Goal: Navigation & Orientation: Go to known website

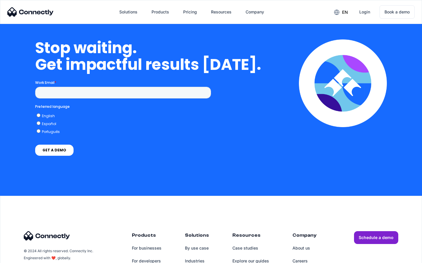
scroll to position [1280, 0]
